Goal: Task Accomplishment & Management: Manage account settings

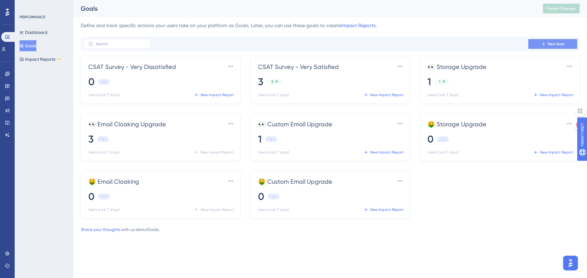
click at [567, 43] on button "New Goal" at bounding box center [552, 44] width 49 height 10
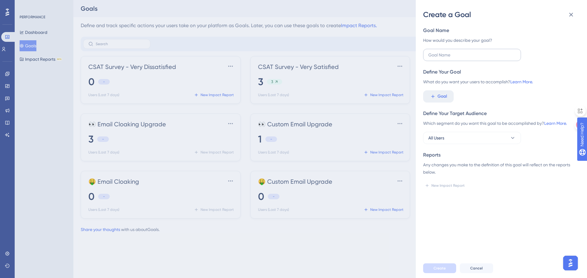
click at [490, 50] on label at bounding box center [472, 55] width 98 height 12
click at [490, 52] on input "text" at bounding box center [471, 55] width 87 height 7
type input "Supplier CSAT - Very Satisfied"
click at [448, 96] on button "Goal" at bounding box center [438, 96] width 31 height 12
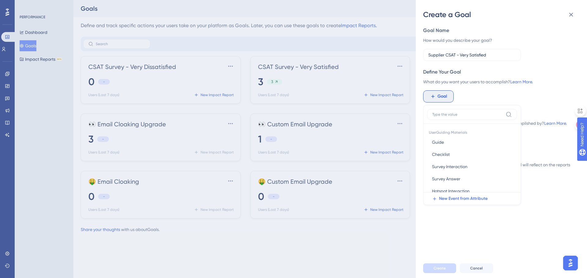
scroll to position [16, 0]
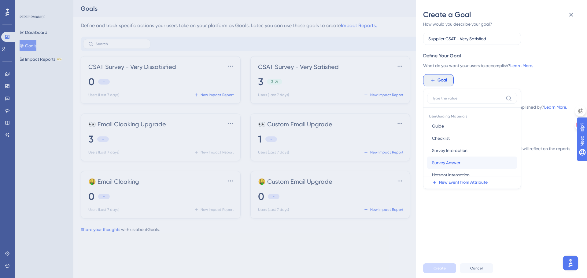
click at [445, 161] on span "Survey Answer" at bounding box center [446, 162] width 28 height 7
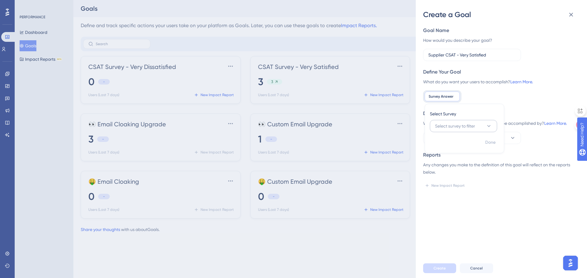
click at [448, 129] on span "Select survey to filter" at bounding box center [455, 126] width 40 height 7
click at [452, 175] on span "Supplier CSAT Survey [DATE]" at bounding box center [464, 175] width 50 height 7
click at [453, 144] on span "Q1 - Number Rating (5)" at bounding box center [459, 141] width 44 height 7
type input "5"
click at [486, 212] on span "Done" at bounding box center [490, 212] width 10 height 7
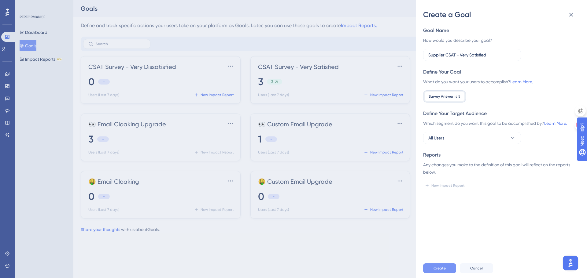
click at [441, 267] on span "Create" at bounding box center [439, 268] width 12 height 5
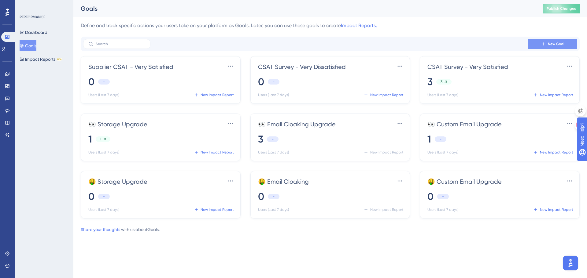
click at [535, 45] on button "New Goal" at bounding box center [552, 44] width 49 height 10
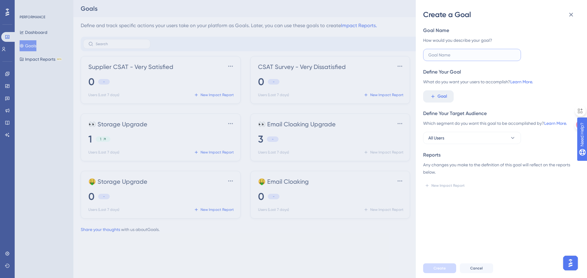
click at [466, 56] on input "text" at bounding box center [471, 55] width 87 height 7
type input "Supplier CSAT - Very Dissatisfied"
click at [447, 99] on button "Goal" at bounding box center [438, 96] width 31 height 12
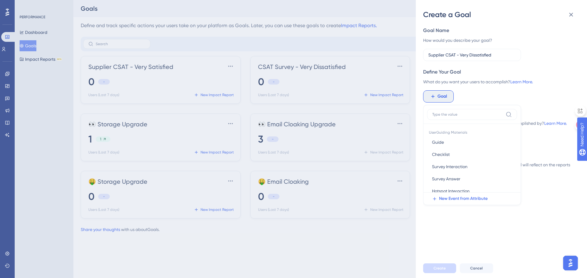
scroll to position [16, 0]
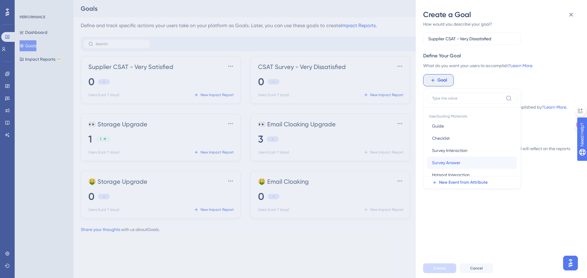
click at [448, 161] on span "Survey Answer" at bounding box center [446, 162] width 28 height 7
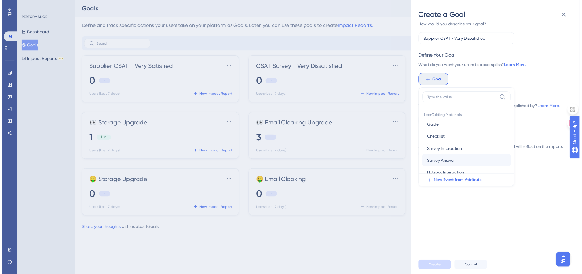
scroll to position [0, 0]
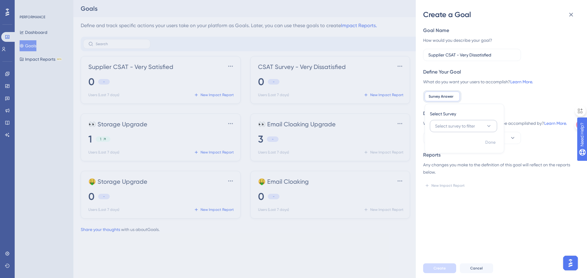
click at [446, 127] on span "Select survey to filter" at bounding box center [455, 126] width 40 height 7
click at [453, 174] on span "Supplier CSAT Survey [DATE]" at bounding box center [464, 175] width 50 height 7
click at [459, 143] on span "Q1 - Number Rating (5)" at bounding box center [459, 141] width 44 height 7
type input "1"
click at [493, 212] on span "Done" at bounding box center [490, 212] width 10 height 7
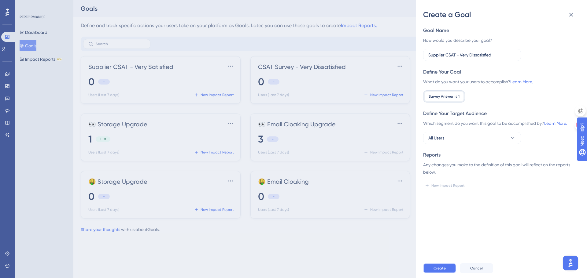
click at [441, 270] on span "Create" at bounding box center [439, 268] width 12 height 5
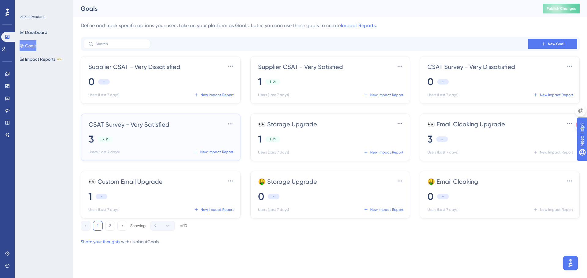
click at [94, 139] on span "3" at bounding box center [91, 139] width 5 height 13
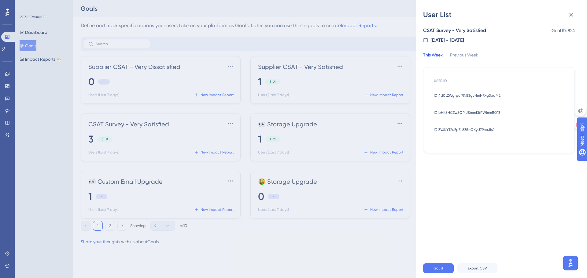
click at [447, 98] on span "ID 4d0tZWgrpcfRNB3gvNmHFXg3bdM2" at bounding box center [467, 95] width 67 height 5
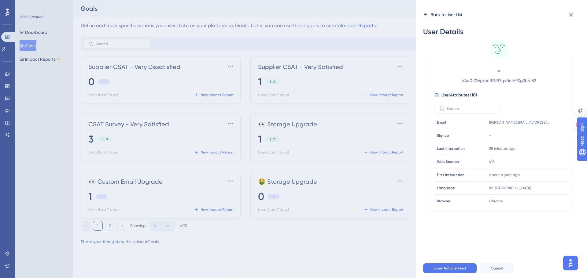
click at [426, 13] on icon at bounding box center [425, 14] width 5 height 5
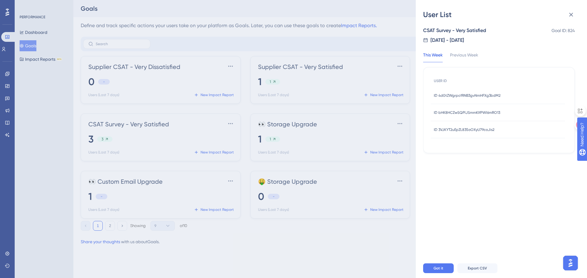
click at [452, 113] on span "ID bHK8HCZwSQPlJSmmKIfPWl6mRO13" at bounding box center [467, 112] width 66 height 5
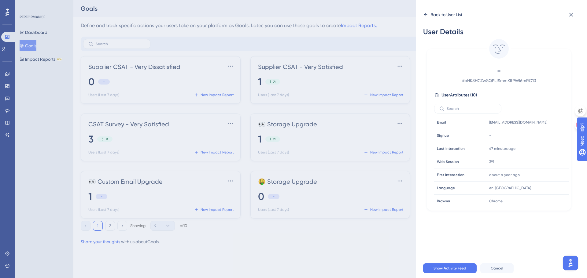
click at [427, 14] on icon at bounding box center [425, 14] width 5 height 5
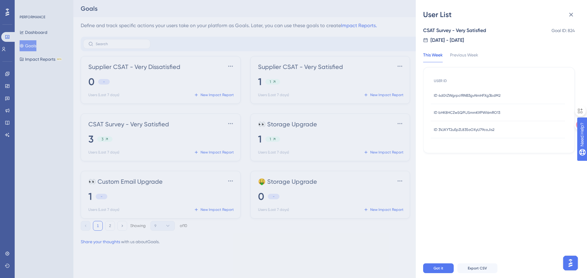
click at [446, 135] on div "ID 3VJKYT2uEpZL835oOXyU79coJis2 ID 3VJKYT2uEpZL835oOXyU79coJis2" at bounding box center [464, 129] width 61 height 17
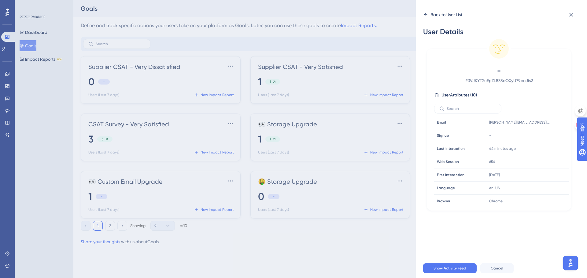
click at [424, 13] on icon at bounding box center [425, 14] width 5 height 5
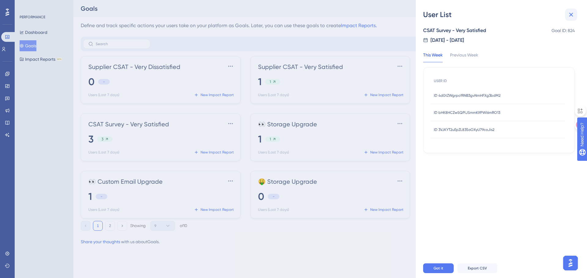
click at [572, 15] on icon at bounding box center [570, 14] width 7 height 7
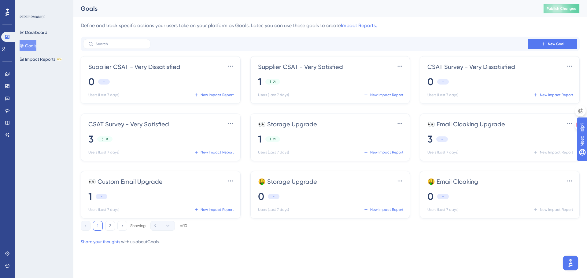
click at [547, 5] on button "Publish Changes" at bounding box center [561, 9] width 37 height 10
click at [273, 83] on icon at bounding box center [274, 82] width 4 height 4
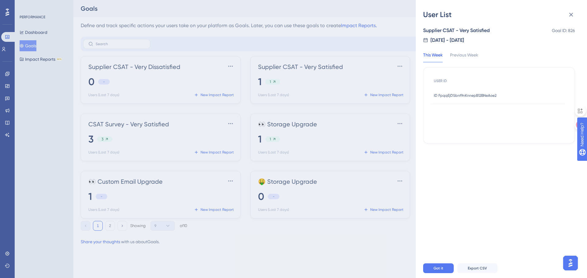
click at [440, 96] on span "ID FpqqEjDSbnf9nKnnepB12BNeAoe2" at bounding box center [465, 95] width 63 height 5
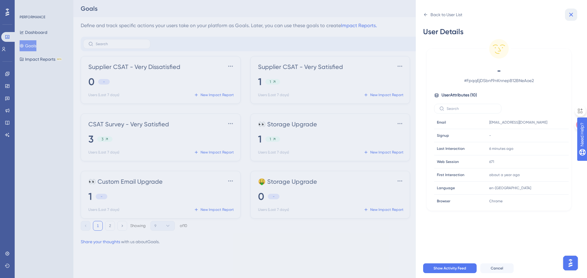
click at [570, 13] on icon at bounding box center [571, 15] width 4 height 4
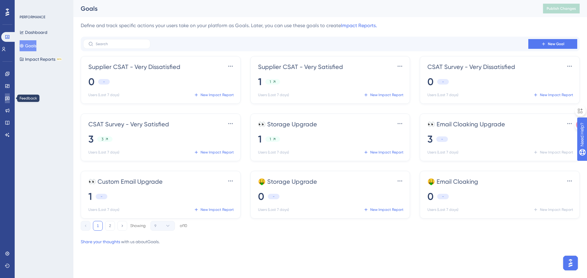
click at [7, 98] on icon at bounding box center [7, 99] width 4 height 4
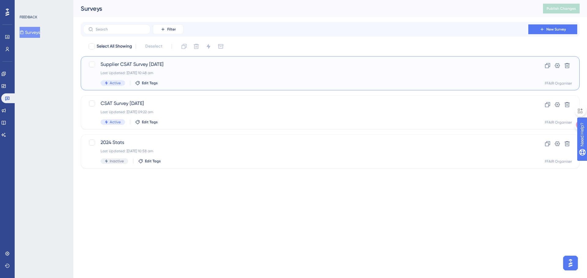
click at [270, 87] on div "Supplier CSAT Survey [DATE] Last Updated: [DATE] 10:48 am Active Edit Tags Clon…" at bounding box center [330, 73] width 499 height 34
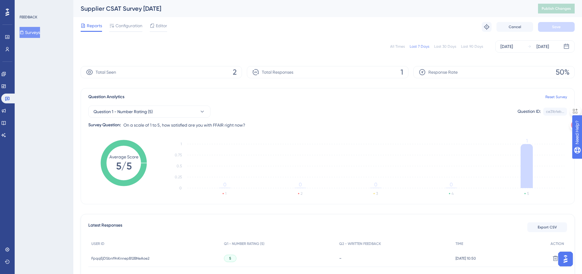
click at [37, 34] on button "Surveys" at bounding box center [30, 32] width 20 height 11
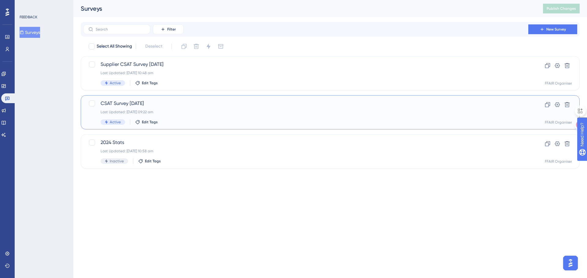
click at [193, 111] on div "Last Updated: [DATE] 09:22 am" at bounding box center [306, 112] width 410 height 5
